Goal: Task Accomplishment & Management: Manage account settings

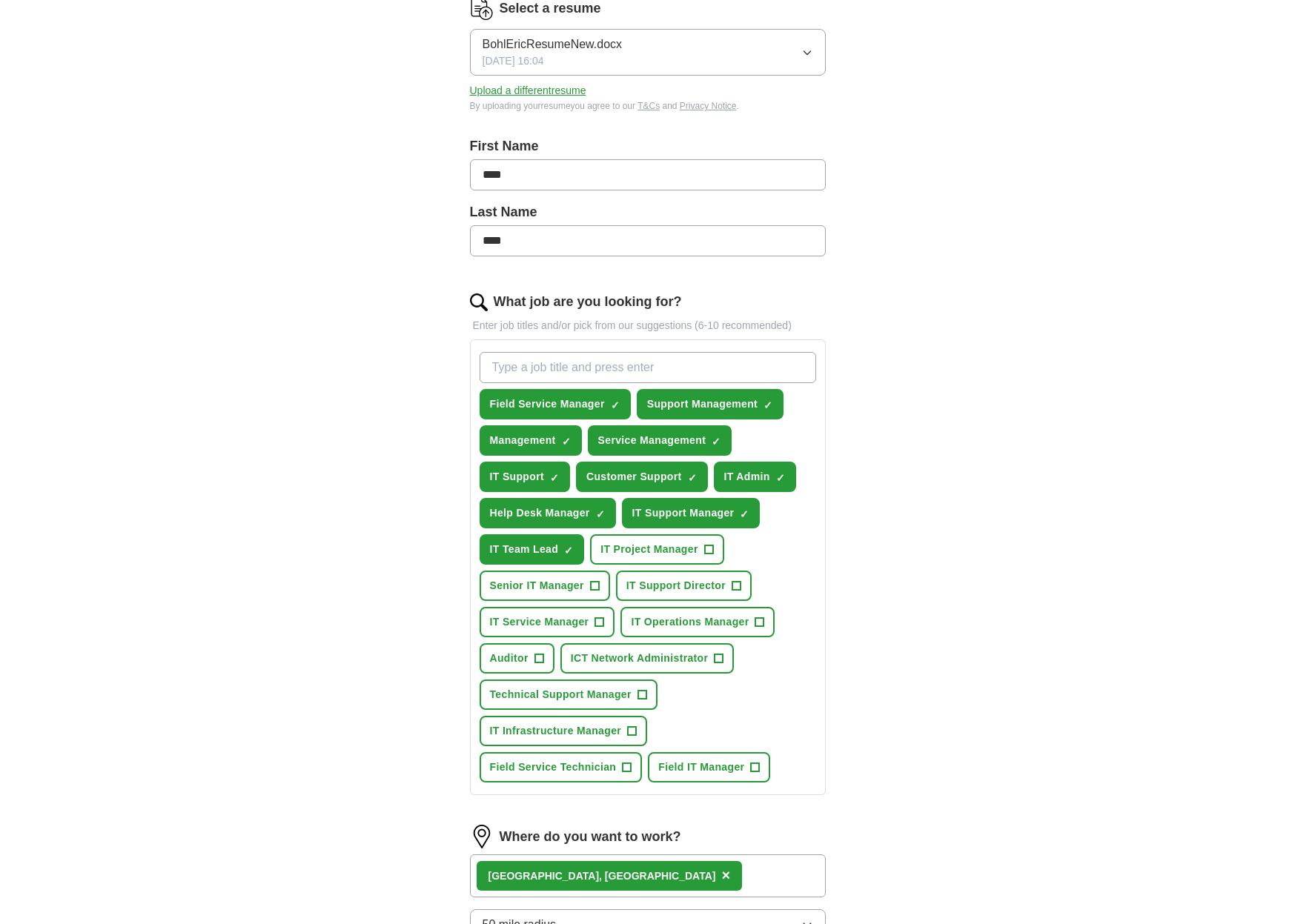
scroll to position [206, 0]
click at [621, 403] on button "Field Service Manager ✓ ×" at bounding box center [554, 403] width 151 height 30
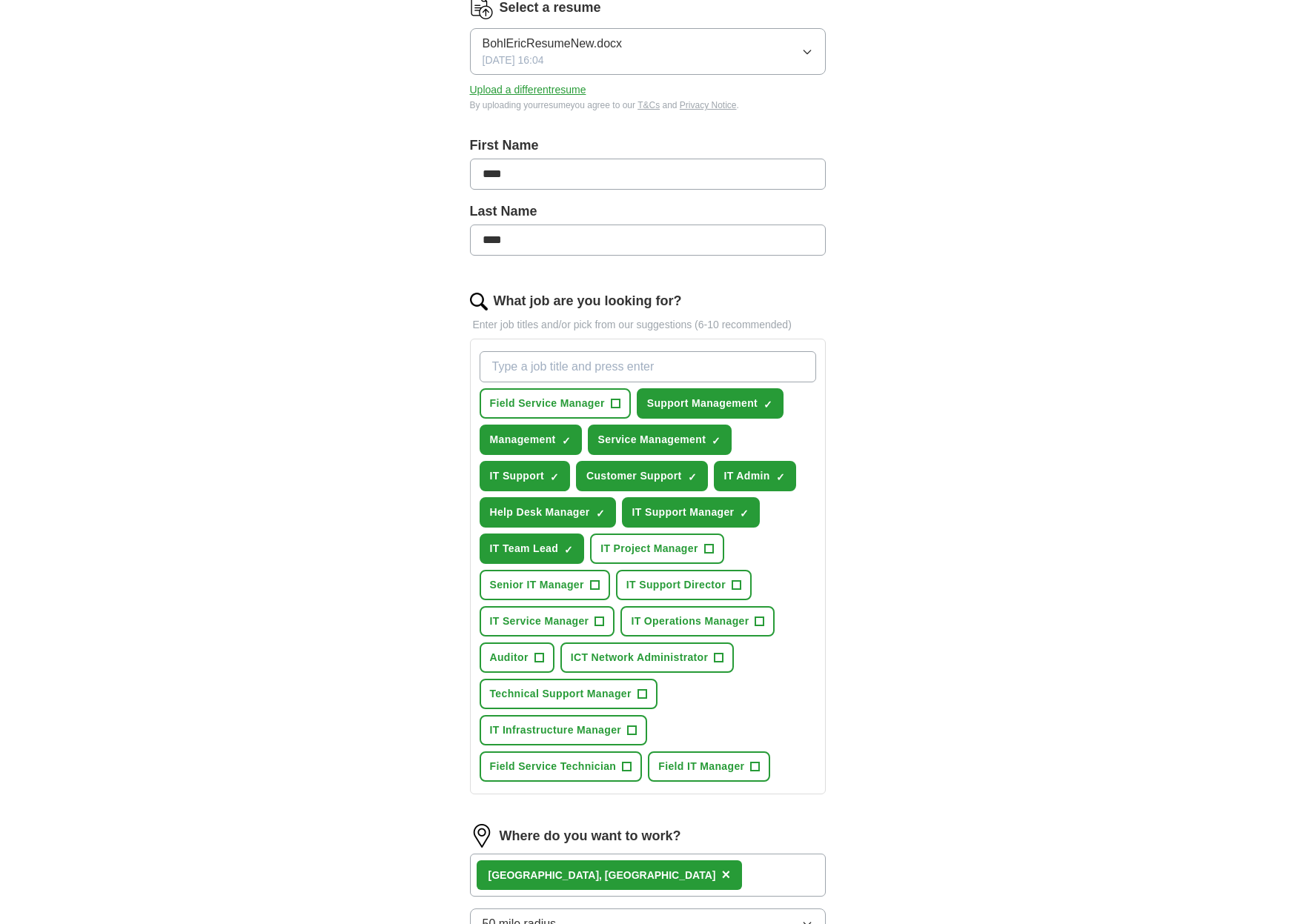
click at [0, 0] on span "×" at bounding box center [0, 0] width 0 height 0
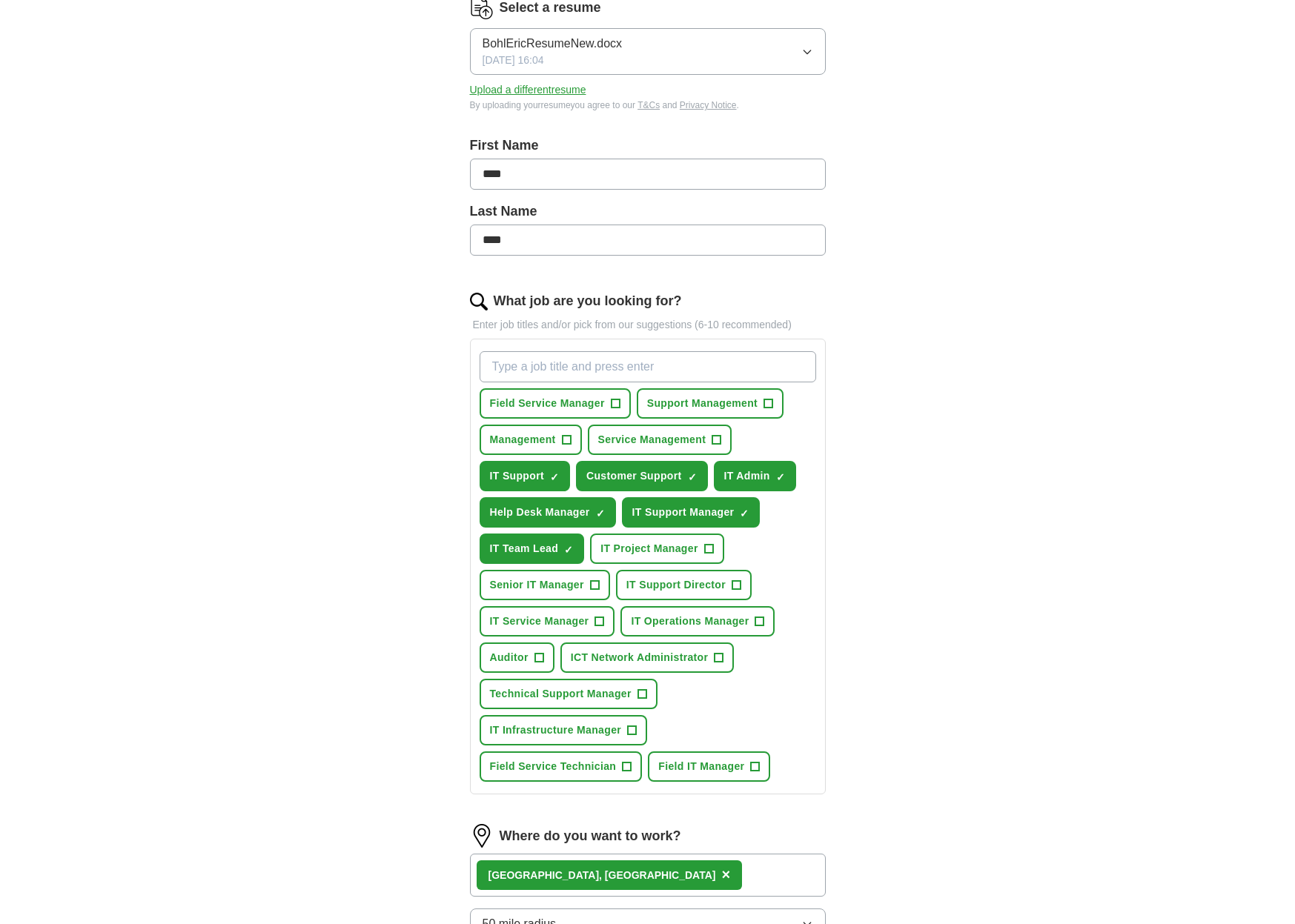
click at [0, 0] on span "×" at bounding box center [0, 0] width 0 height 0
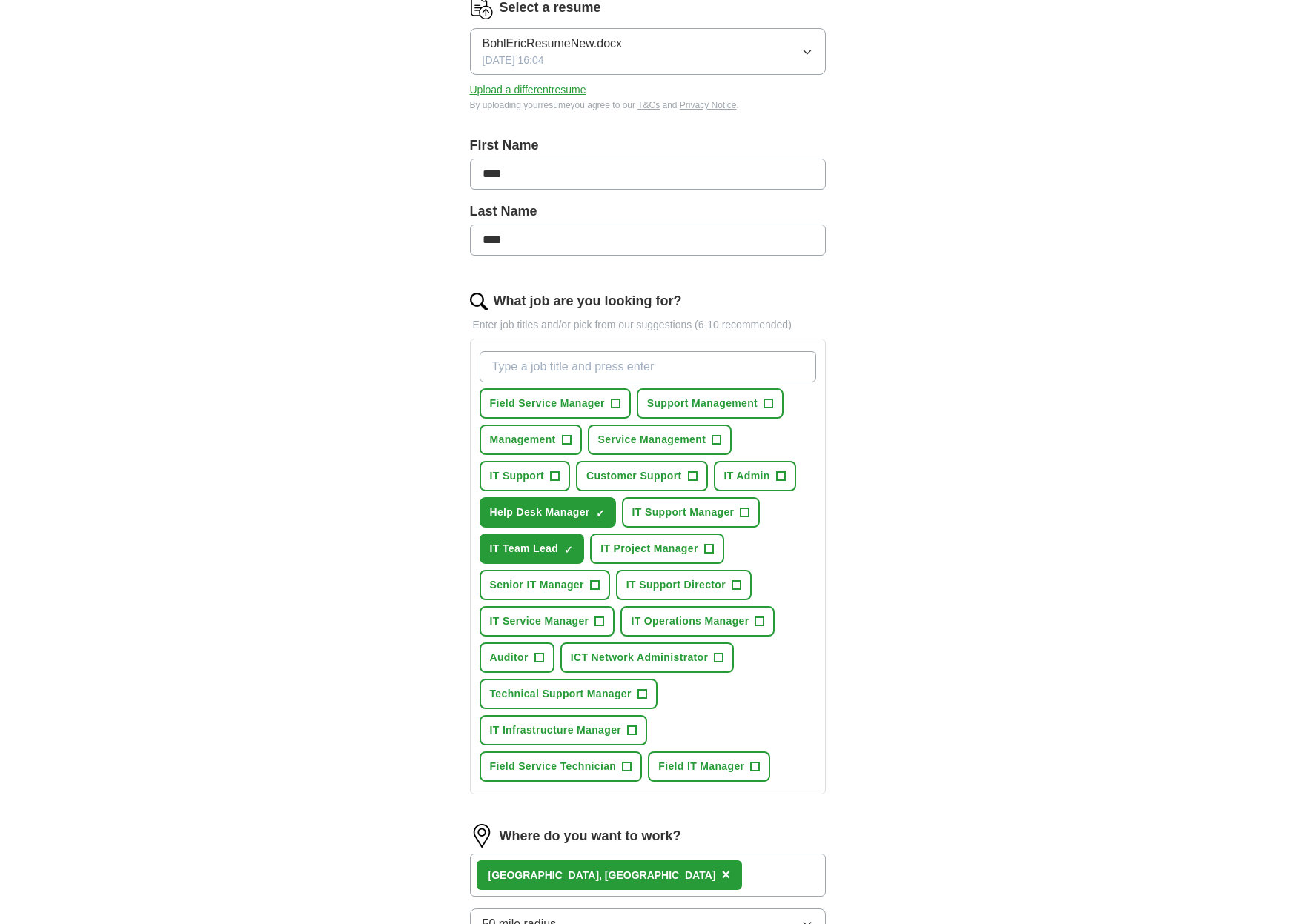
click at [608, 511] on button "Help Desk Manager ✓ ×" at bounding box center [547, 512] width 136 height 30
click at [0, 0] on span "×" at bounding box center [0, 0] width 0 height 0
type input "Team Lead"
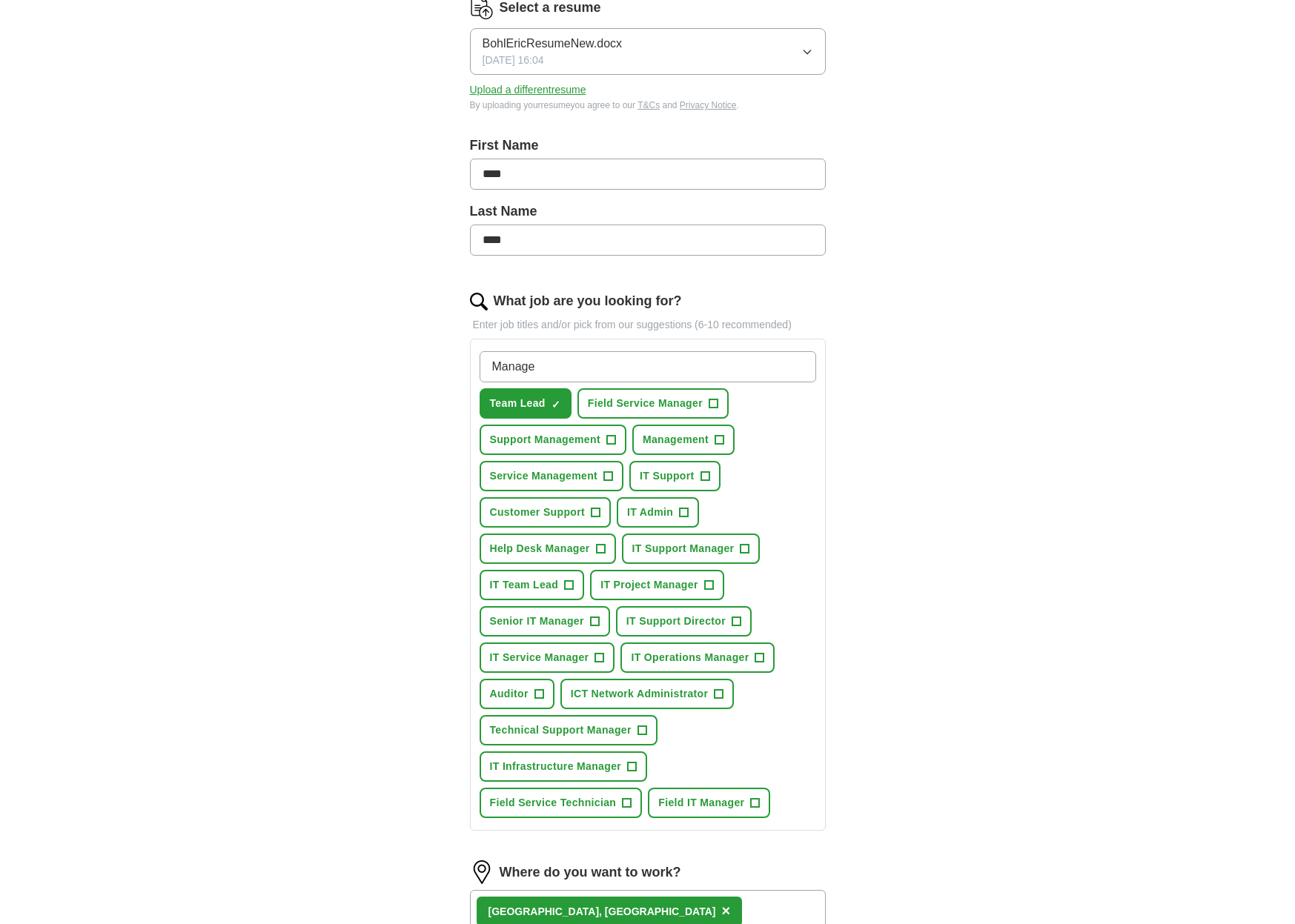
type input "Manager"
click at [605, 546] on span "+" at bounding box center [600, 549] width 9 height 12
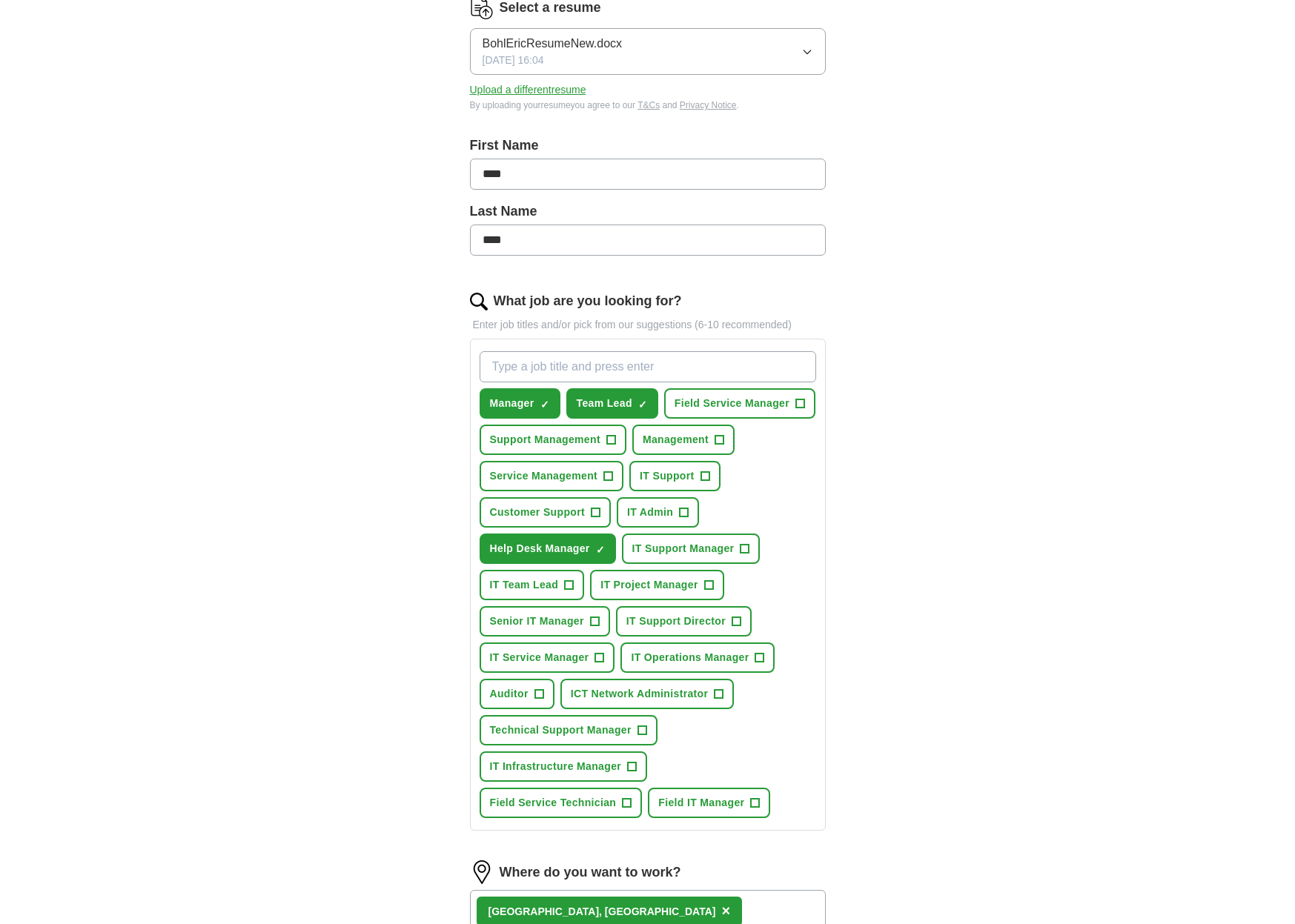
click at [716, 372] on input "What job are you looking for?" at bounding box center [648, 367] width 336 height 31
type input "IT Administrator"
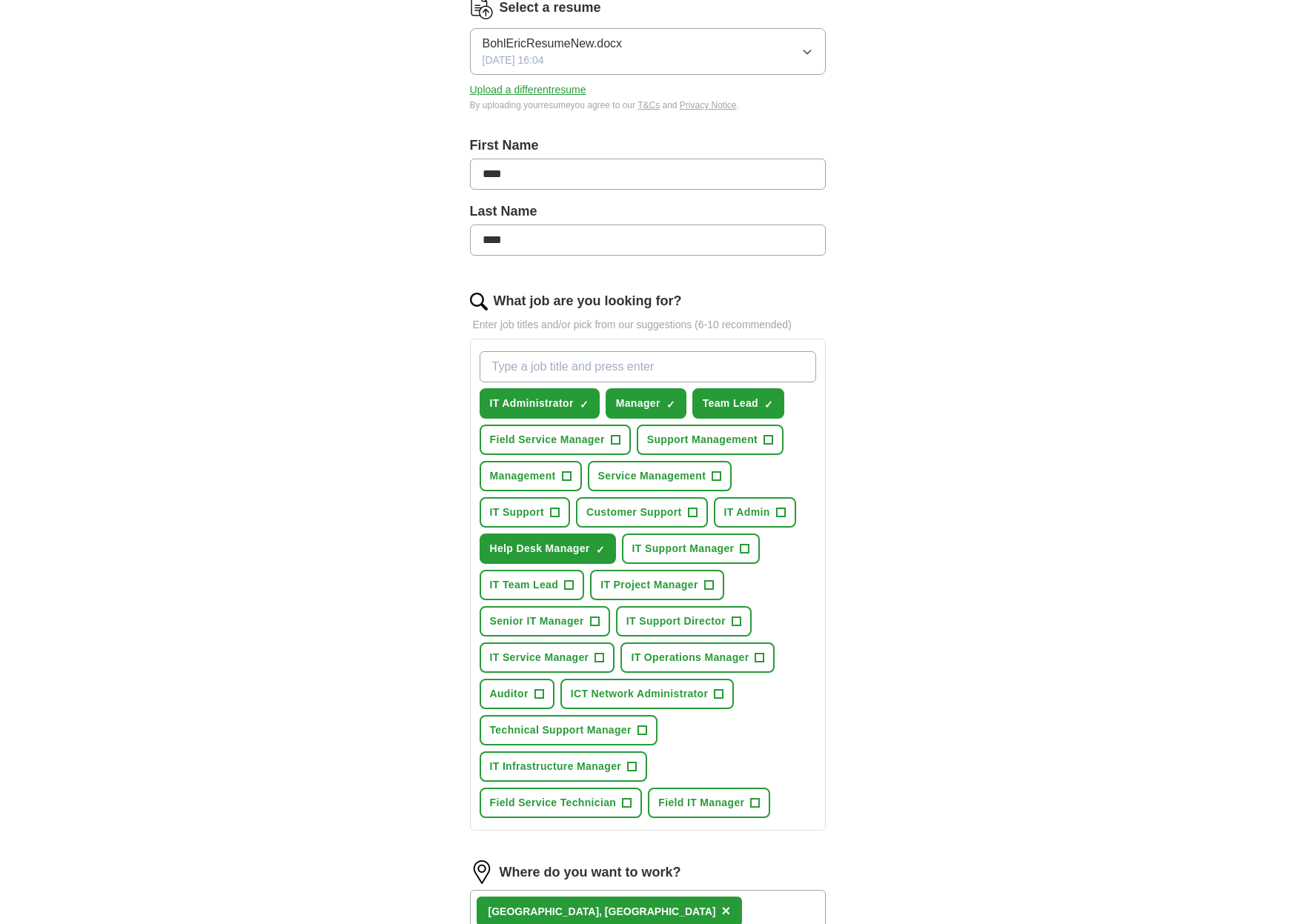
click at [620, 437] on span "+" at bounding box center [615, 440] width 9 height 12
click at [692, 517] on span "+" at bounding box center [692, 512] width 9 height 12
click at [566, 588] on span "+" at bounding box center [569, 585] width 9 height 12
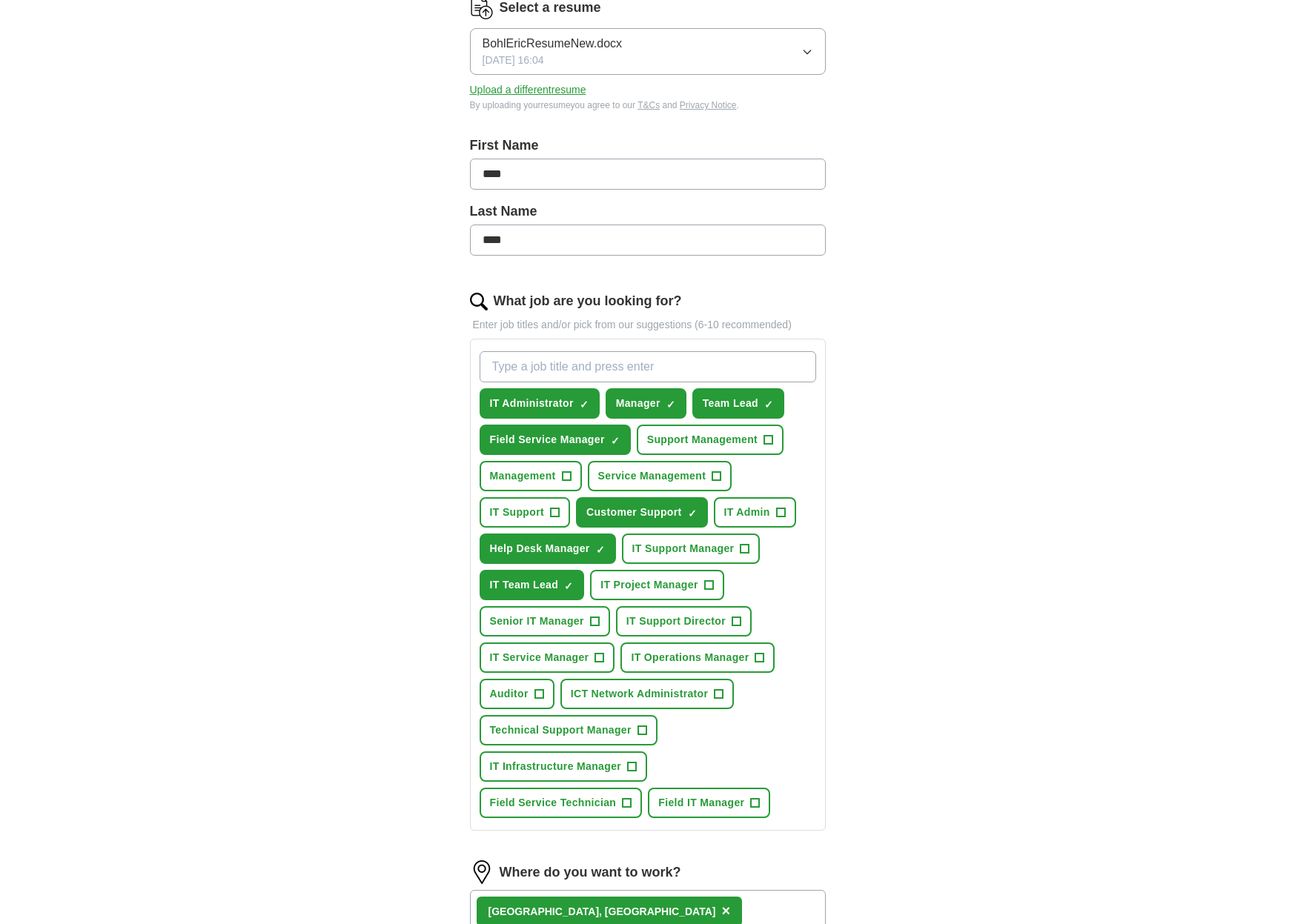
click at [719, 481] on span "+" at bounding box center [716, 476] width 9 height 12
click at [764, 438] on button "Support Management +" at bounding box center [710, 439] width 147 height 30
click at [558, 514] on span "+" at bounding box center [554, 512] width 9 height 12
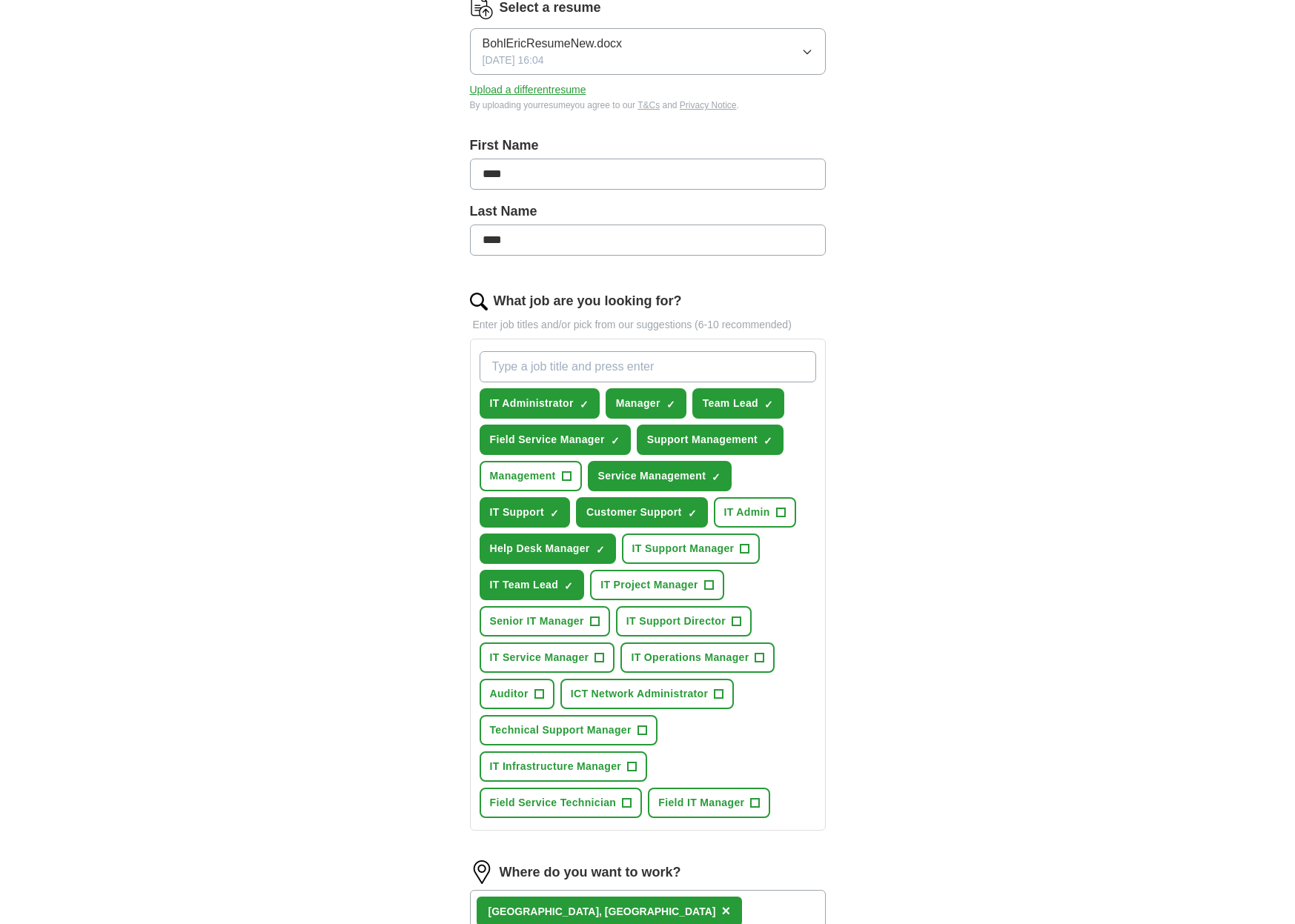
click at [779, 513] on span "+" at bounding box center [780, 512] width 9 height 12
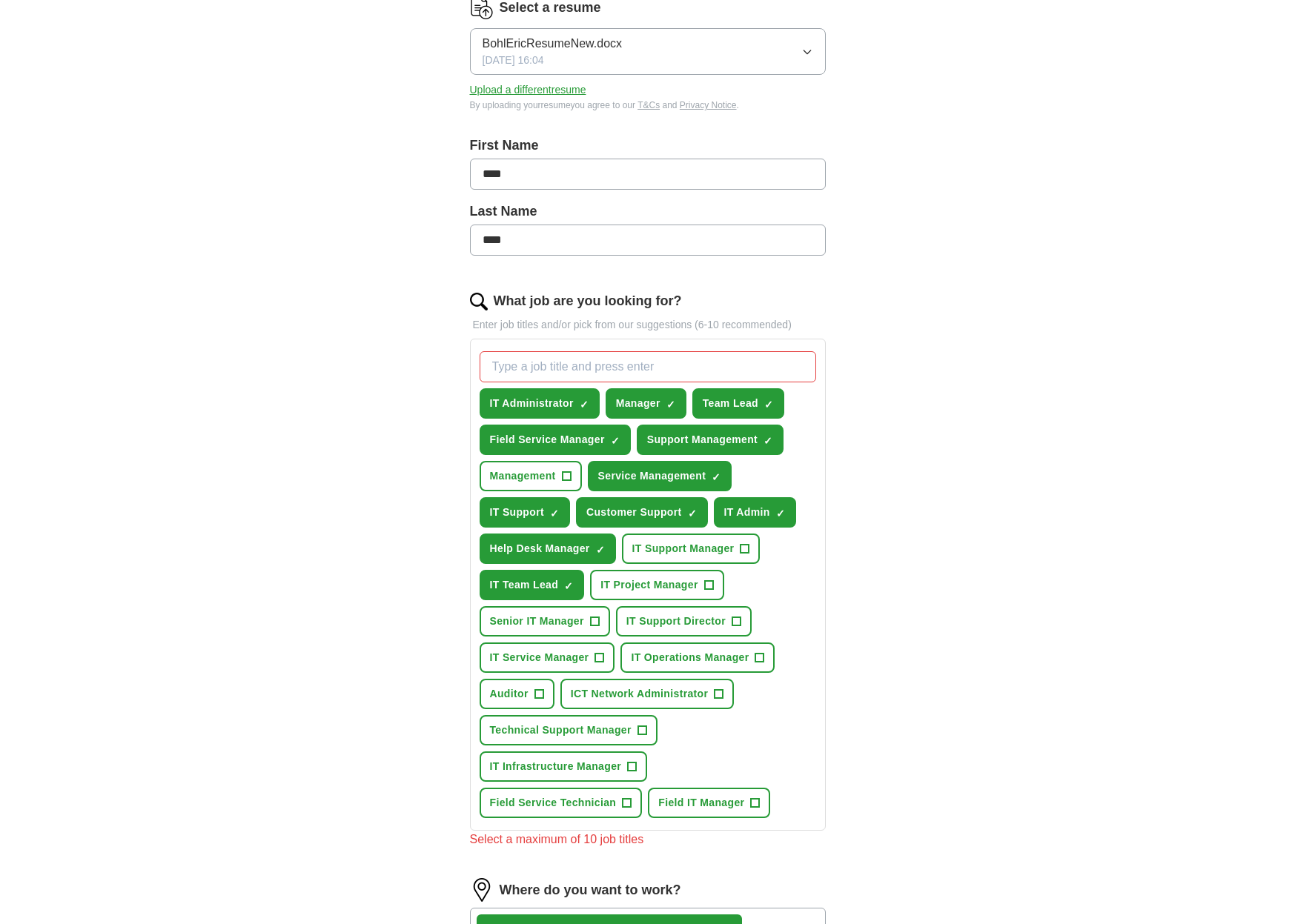
click at [0, 0] on span "×" at bounding box center [0, 0] width 0 height 0
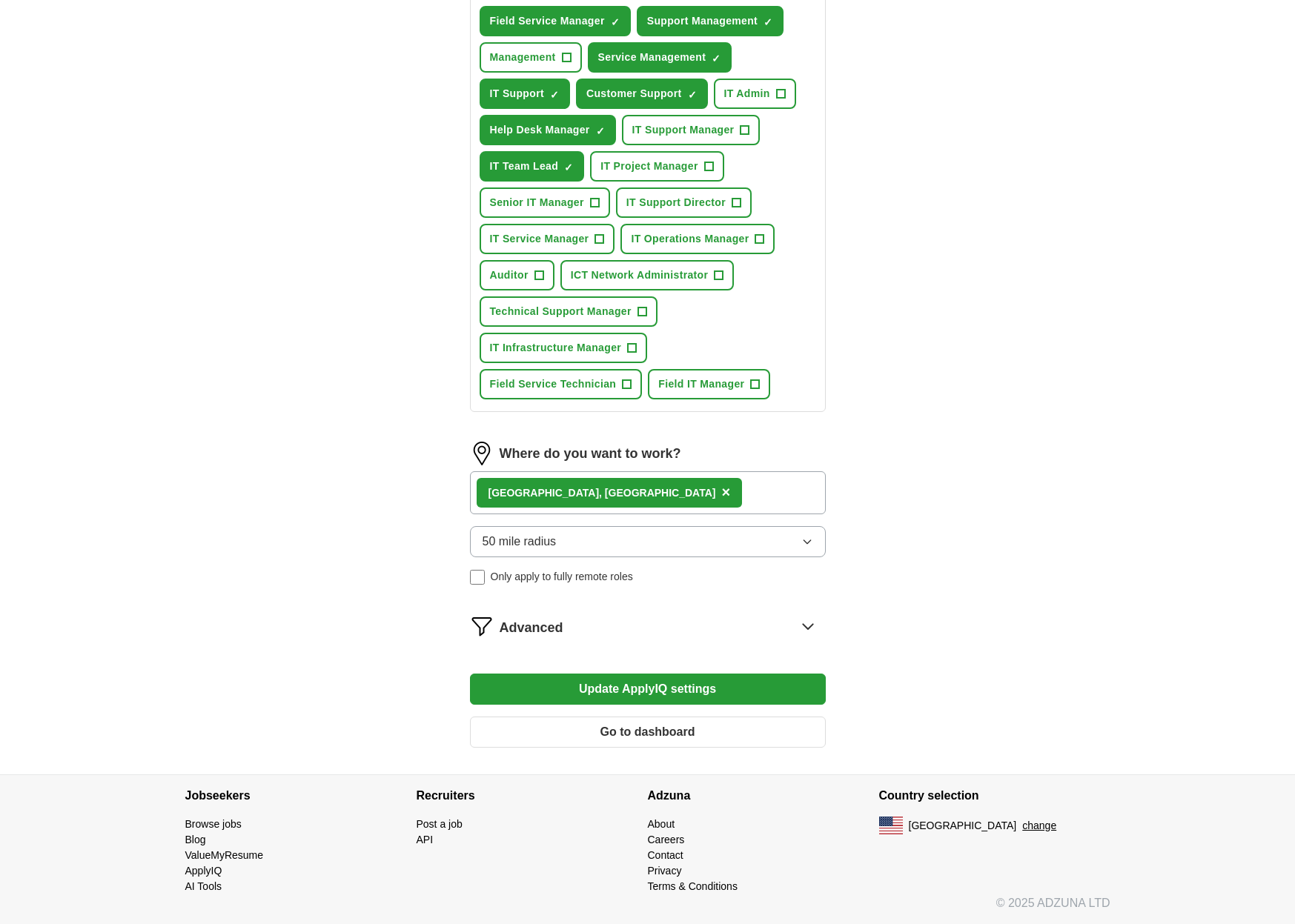
scroll to position [625, 0]
click at [678, 685] on button "Update ApplyIQ settings" at bounding box center [648, 689] width 356 height 31
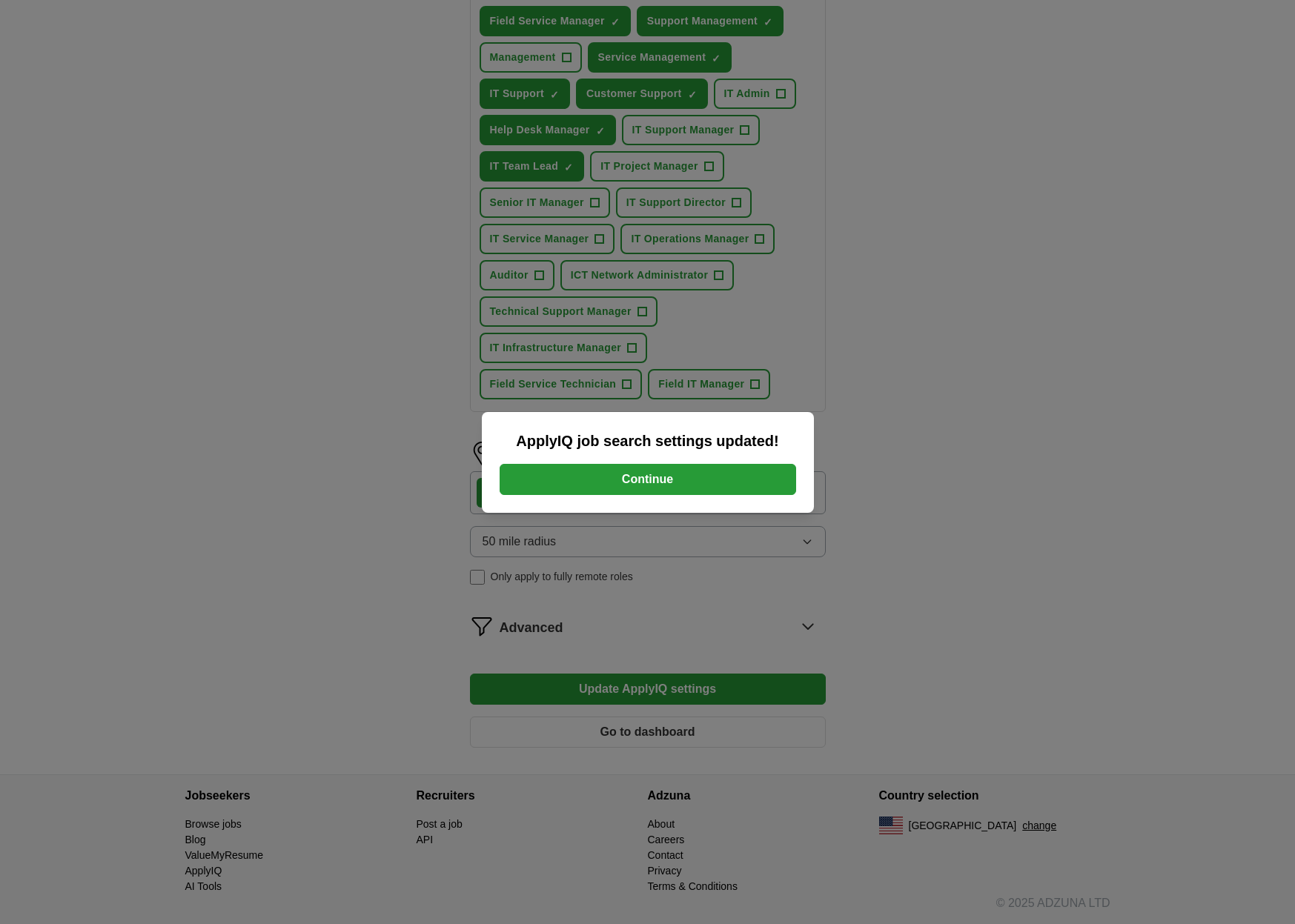
click at [630, 488] on button "Continue" at bounding box center [648, 479] width 296 height 31
